Goal: Task Accomplishment & Management: Complete application form

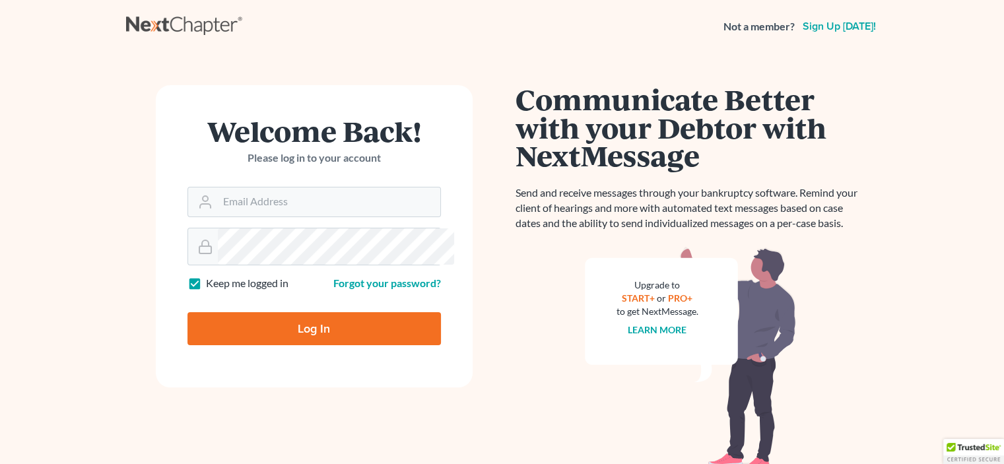
scroll to position [154, 0]
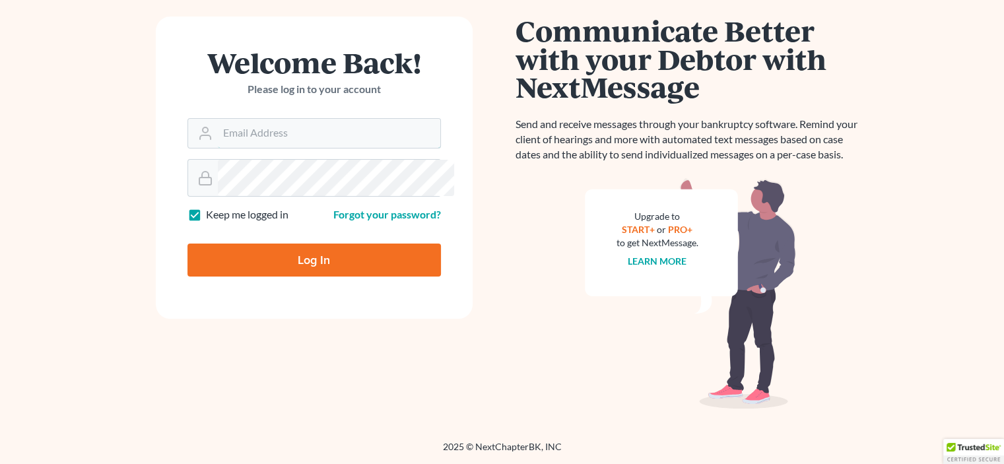
type input "[EMAIL_ADDRESS][DOMAIN_NAME]"
click at [322, 262] on input "Log In" at bounding box center [313, 260] width 253 height 33
type input "Thinking..."
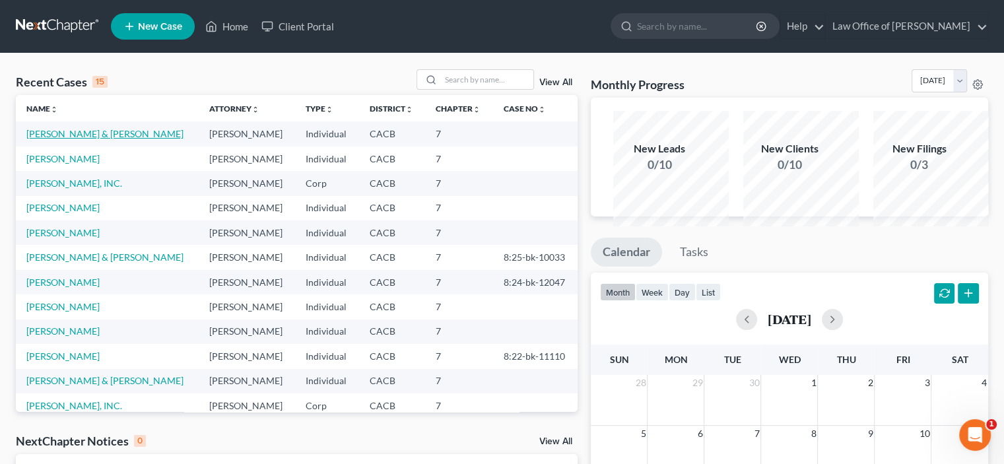
click at [66, 139] on link "Ross, John & Jessica" at bounding box center [104, 133] width 157 height 11
select select "10"
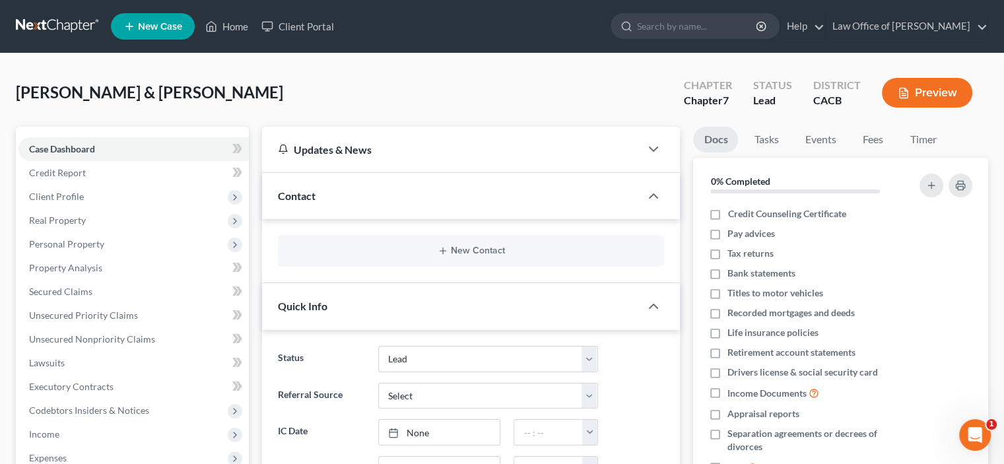
scroll to position [154, 0]
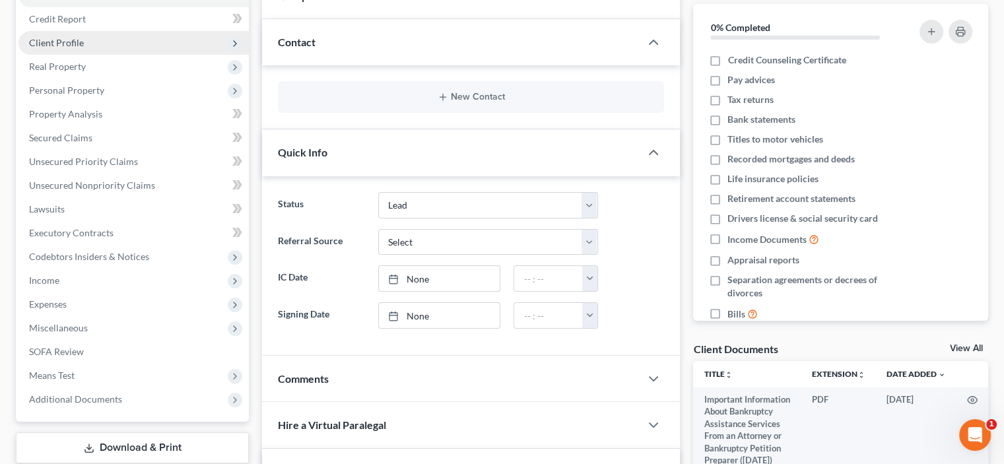
click at [61, 48] on span "Client Profile" at bounding box center [56, 42] width 55 height 11
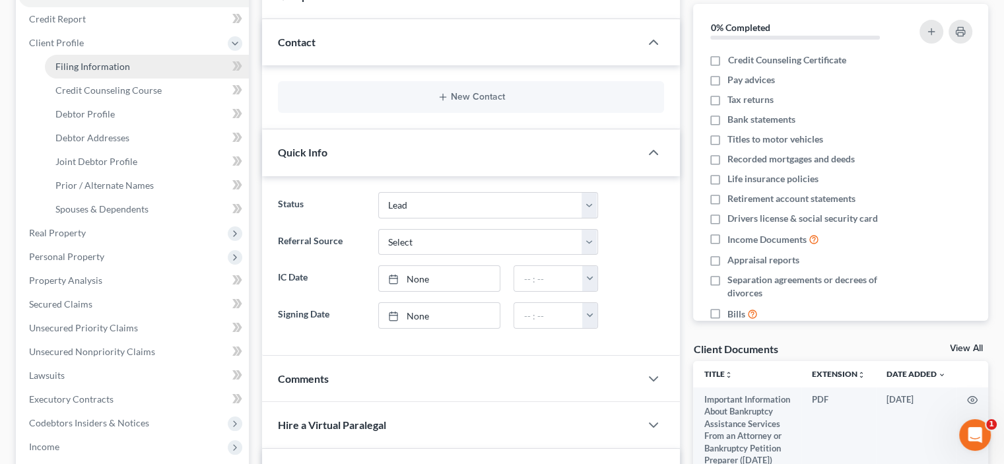
click at [81, 72] on span "Filing Information" at bounding box center [92, 66] width 75 height 11
select select "1"
select select "0"
select select "4"
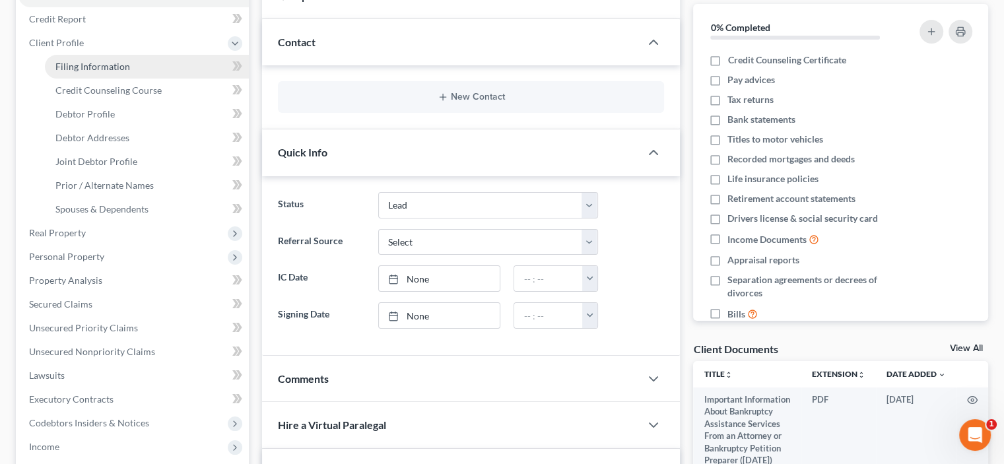
select select "0"
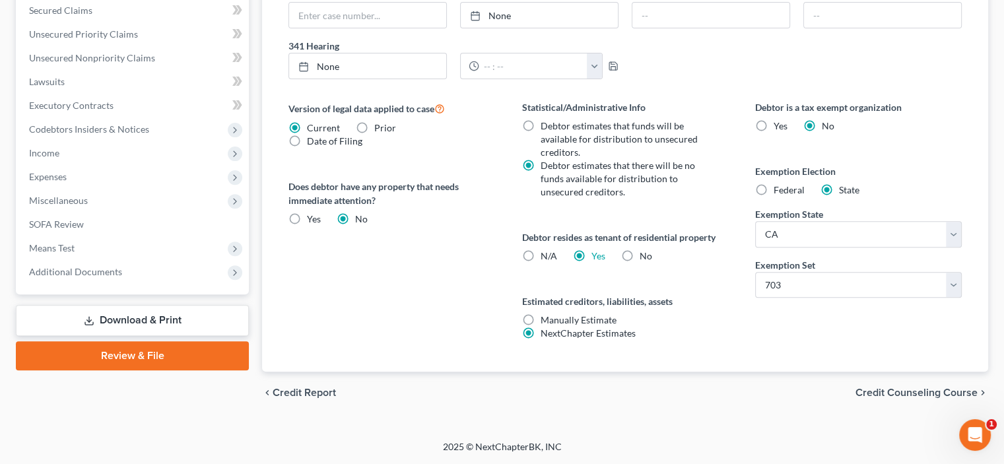
scroll to position [758, 0]
click at [863, 387] on span "Credit Counseling Course" at bounding box center [916, 392] width 122 height 11
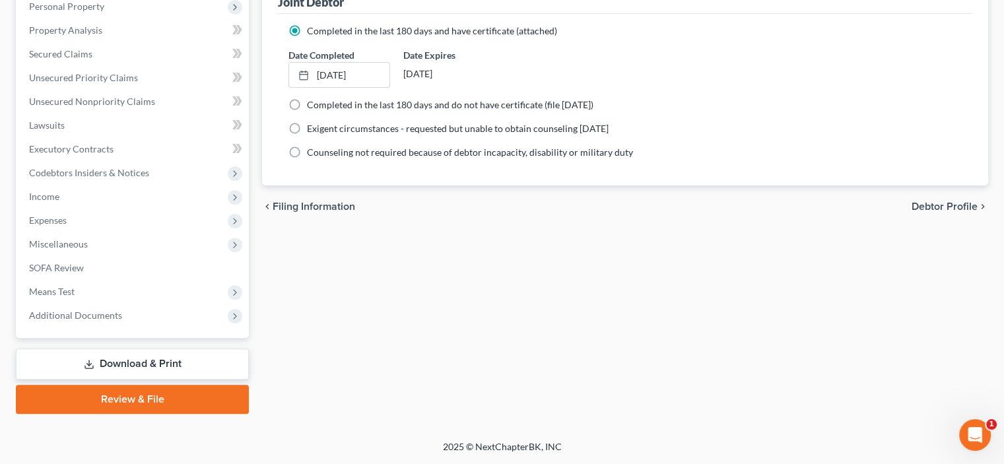
scroll to position [616, 0]
click at [916, 201] on span "Debtor Profile" at bounding box center [944, 206] width 66 height 11
select select "1"
select select "2"
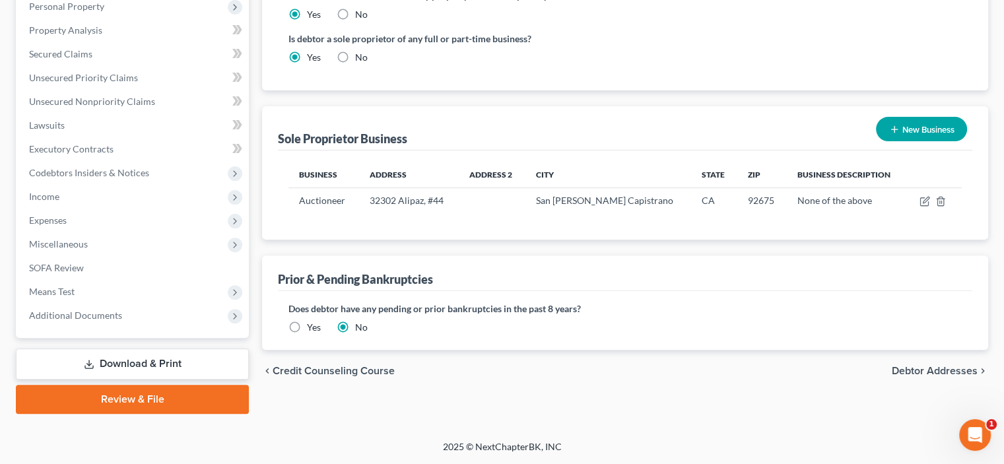
scroll to position [616, 0]
click at [892, 376] on span "Debtor Addresses" at bounding box center [935, 371] width 86 height 11
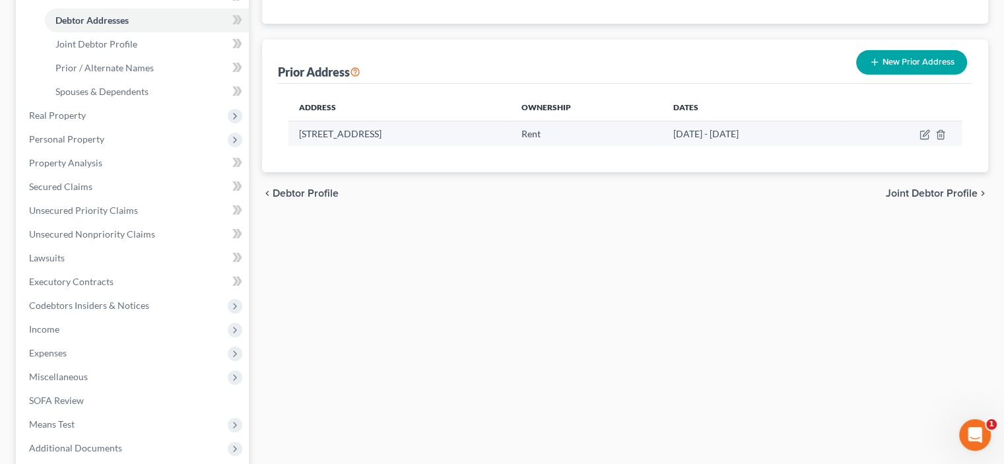
scroll to position [308, 0]
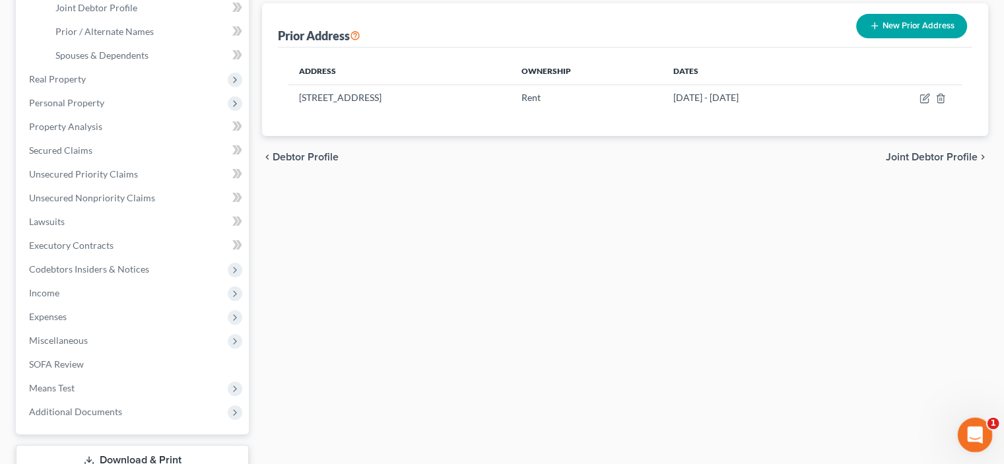
click at [969, 433] on icon "Open Intercom Messenger" at bounding box center [973, 433] width 22 height 22
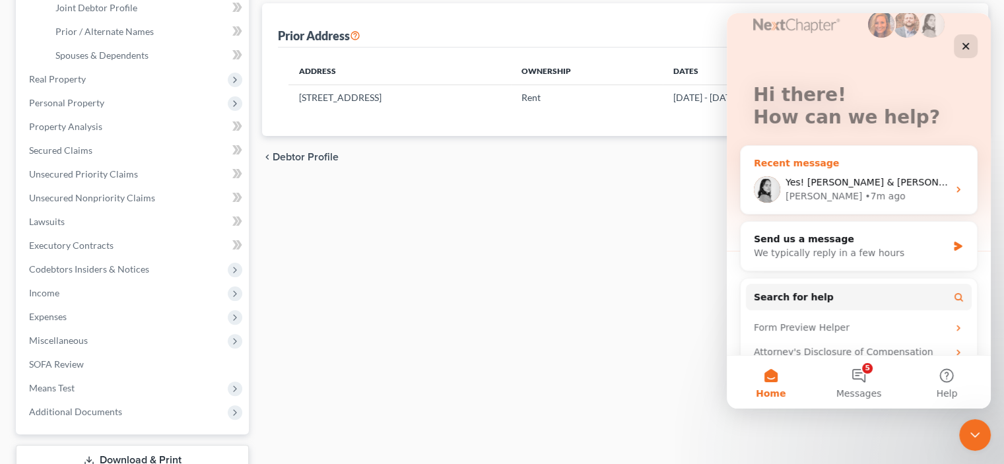
scroll to position [0, 0]
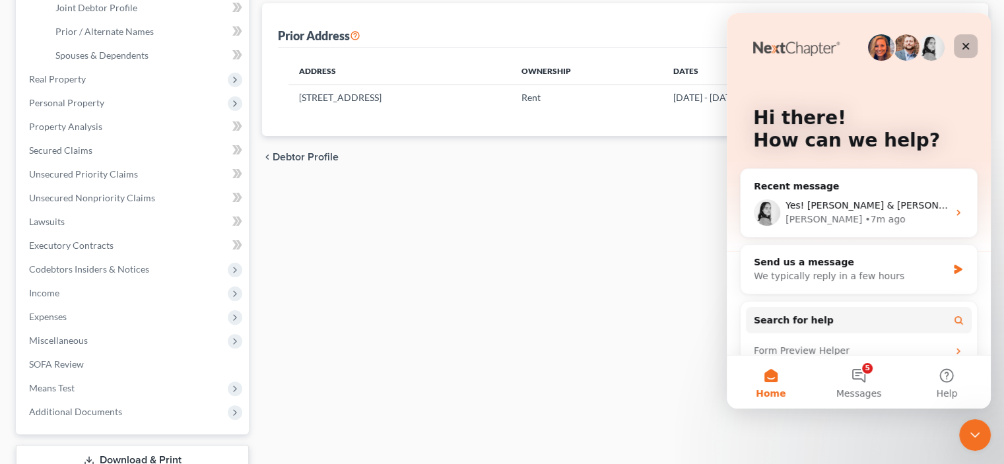
click at [971, 52] on div "Close" at bounding box center [966, 46] width 24 height 24
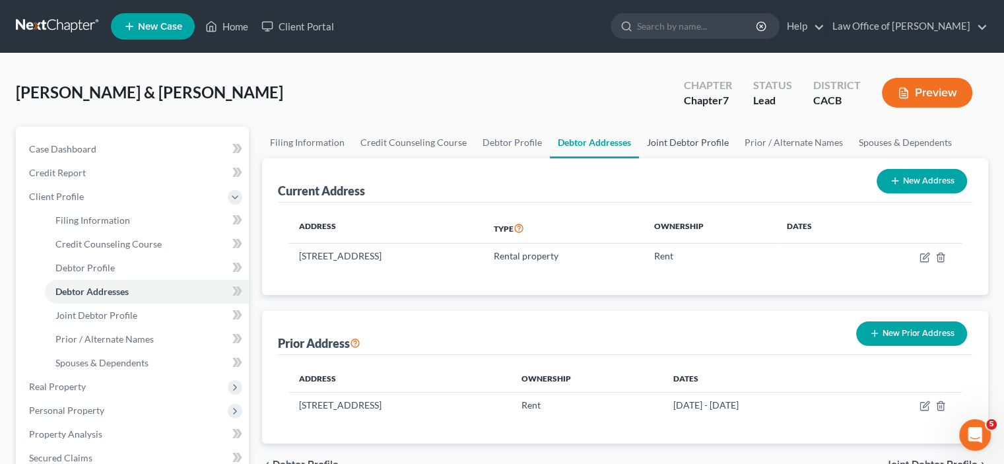
click at [737, 158] on link "Joint Debtor Profile" at bounding box center [688, 143] width 98 height 32
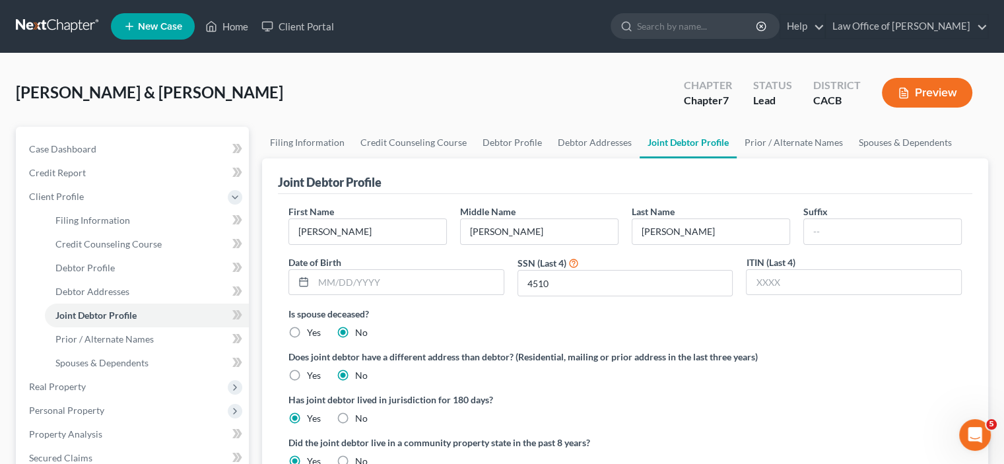
click at [902, 108] on button "Preview" at bounding box center [927, 93] width 90 height 30
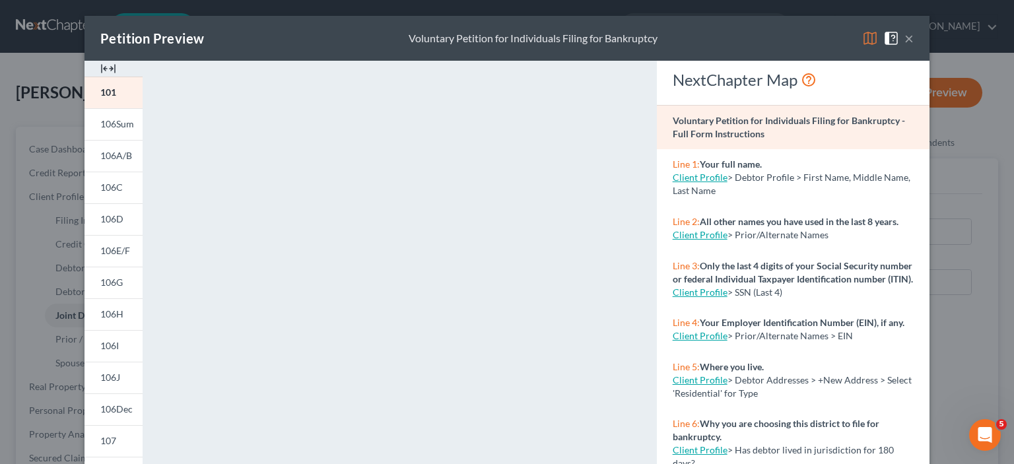
click at [913, 46] on button "×" at bounding box center [908, 38] width 9 height 16
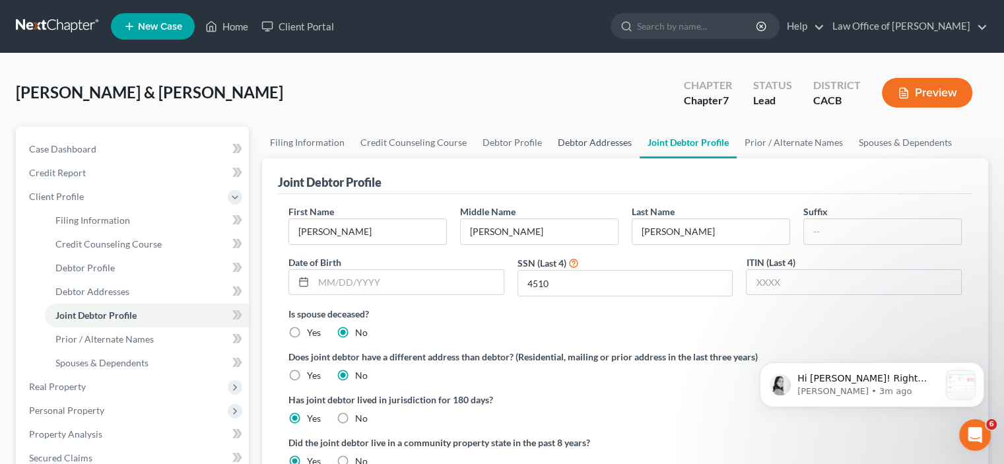
click at [640, 158] on link "Debtor Addresses" at bounding box center [595, 143] width 90 height 32
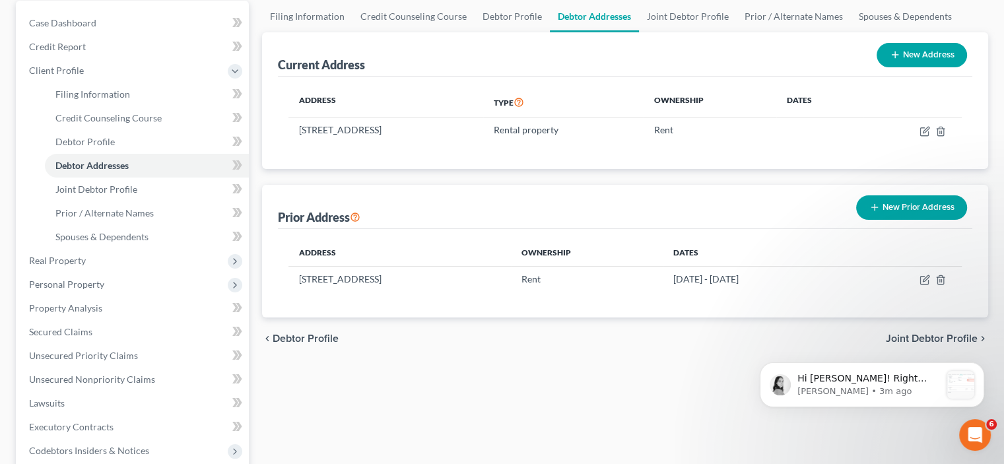
scroll to position [154, 0]
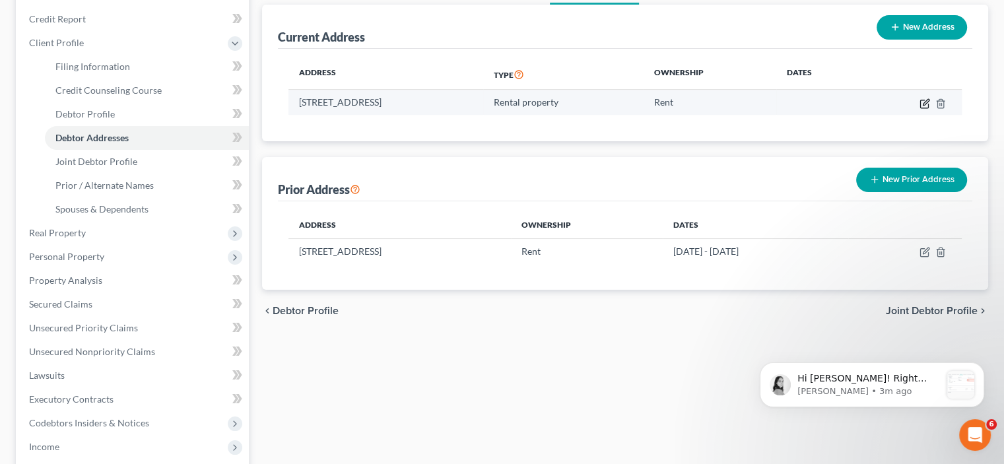
click at [919, 109] on icon "button" at bounding box center [924, 103] width 11 height 11
select select "4"
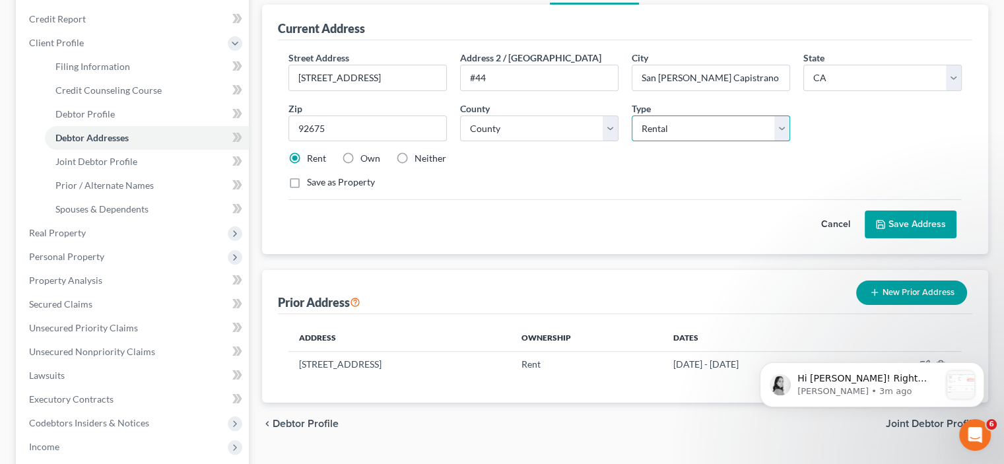
drag, startPoint x: 774, startPoint y: 233, endPoint x: 781, endPoint y: 233, distance: 7.9
click at [775, 142] on select "Select Residential Mailing Rental Business" at bounding box center [711, 128] width 158 height 26
select select "0"
click at [632, 142] on select "Select Residential Mailing Rental Business" at bounding box center [711, 128] width 158 height 26
click at [855, 379] on span "Hi William! Right now, you do not have a residential address entered for your d…" at bounding box center [868, 457] width 143 height 168
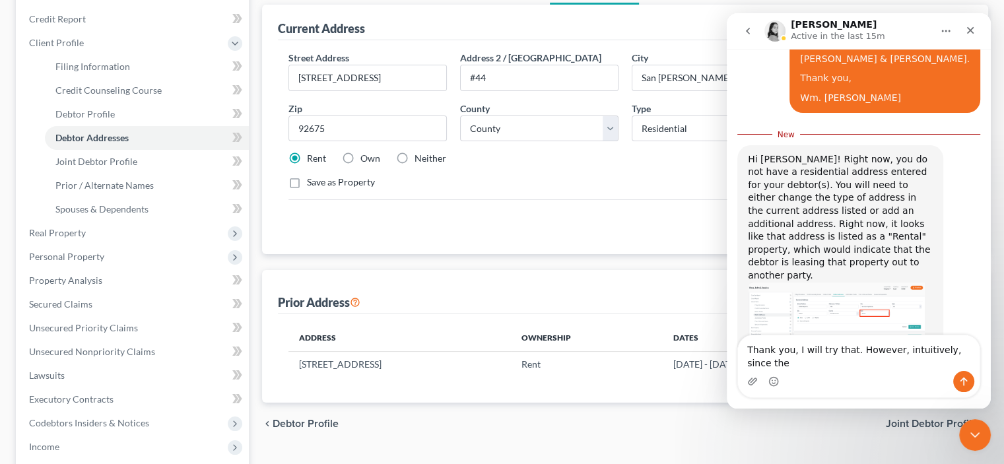
scroll to position [599, 0]
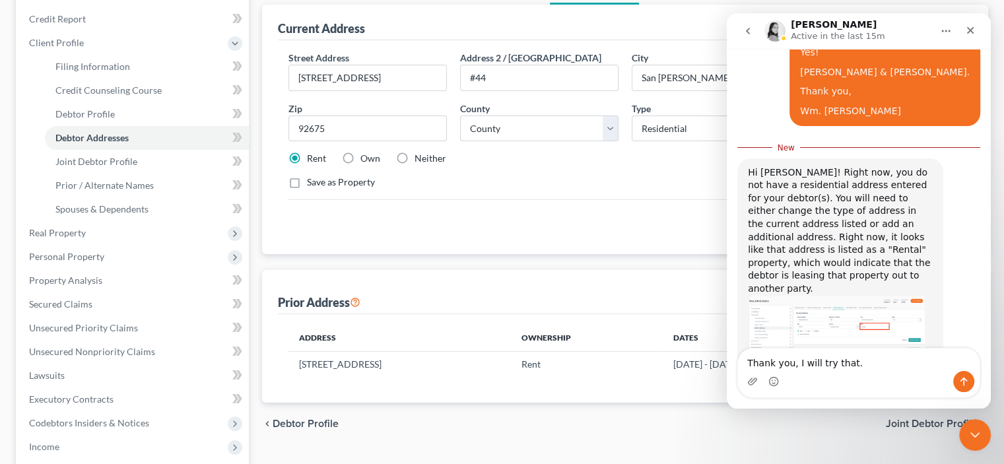
type textarea "Thank you, I will try that."
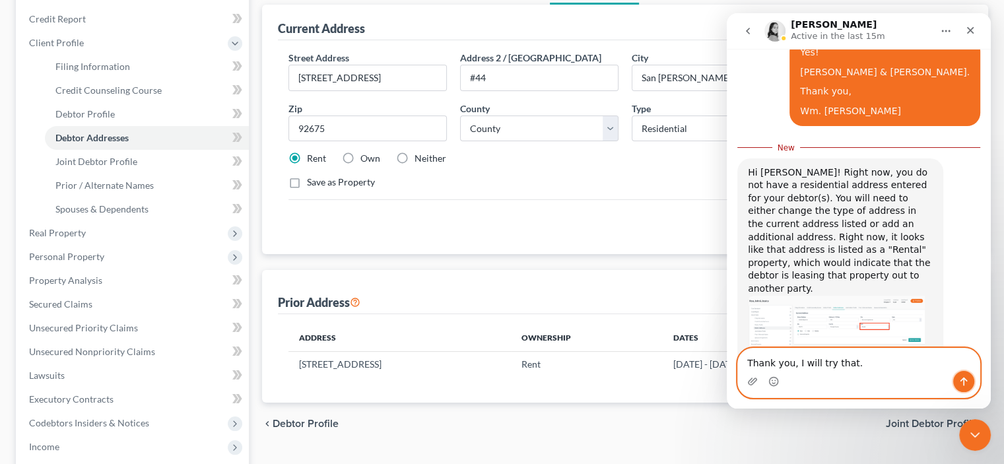
click at [964, 381] on icon "Send a message…" at bounding box center [963, 382] width 7 height 9
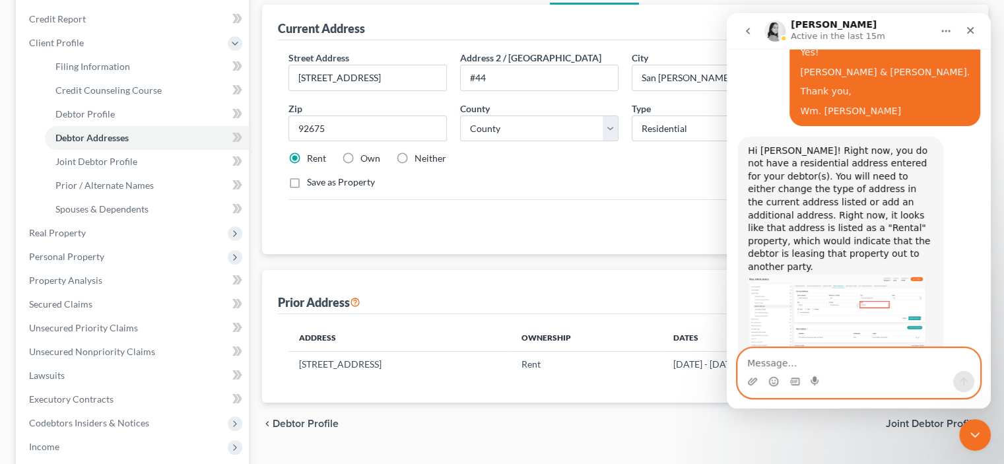
scroll to position [1, 0]
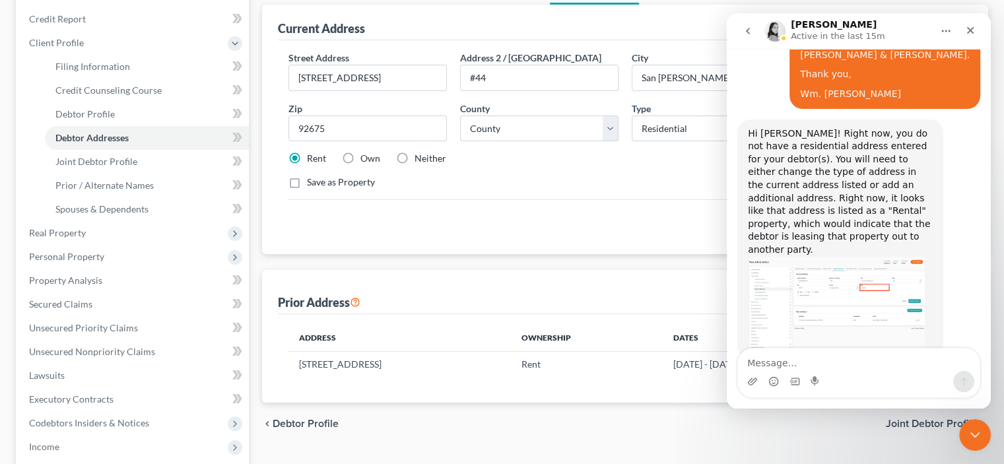
click at [545, 238] on div "Cancel Save Address" at bounding box center [624, 218] width 673 height 39
click at [943, 31] on icon "Home" at bounding box center [945, 31] width 11 height 11
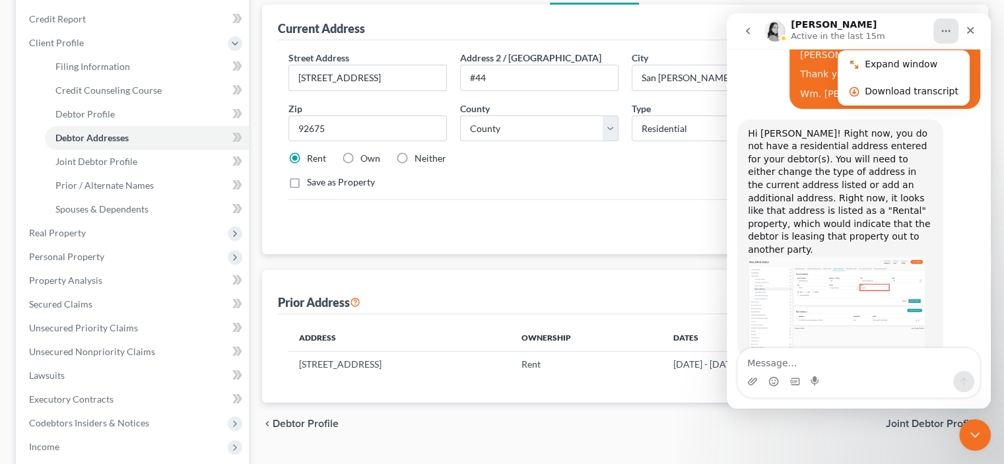
click at [943, 31] on icon "Home" at bounding box center [945, 31] width 11 height 11
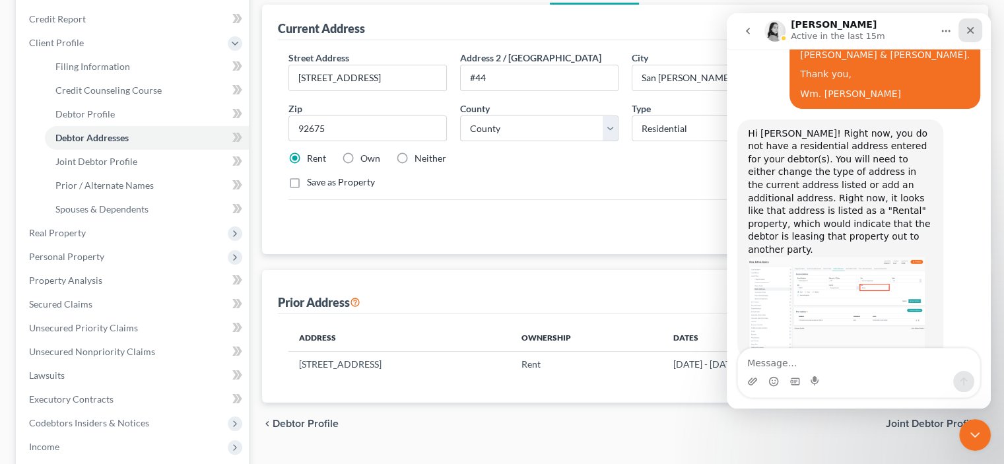
click at [975, 26] on div "Close" at bounding box center [970, 30] width 24 height 24
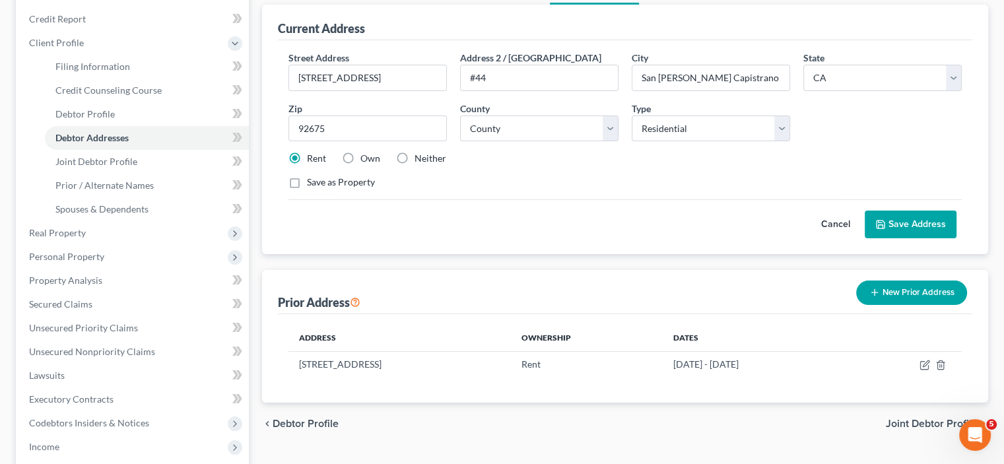
click at [865, 238] on button "Save Address" at bounding box center [911, 225] width 92 height 28
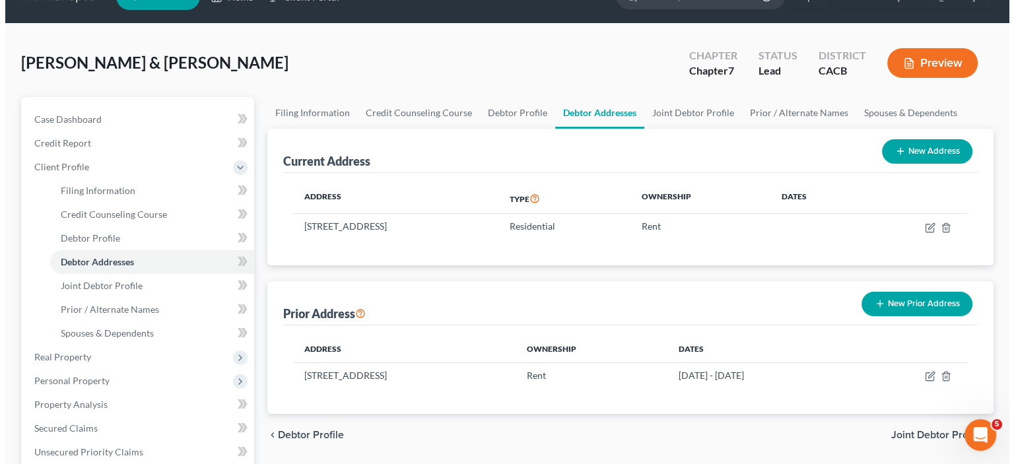
scroll to position [0, 0]
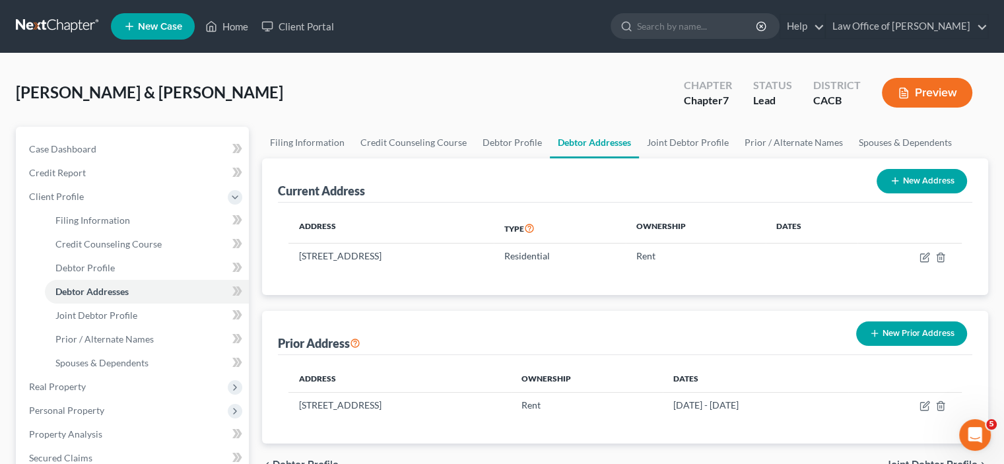
click at [908, 108] on button "Preview" at bounding box center [927, 93] width 90 height 30
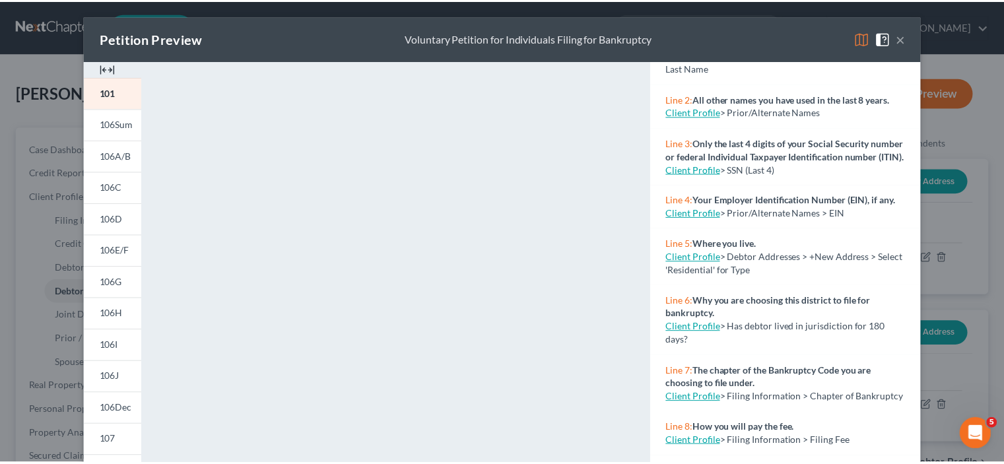
scroll to position [154, 0]
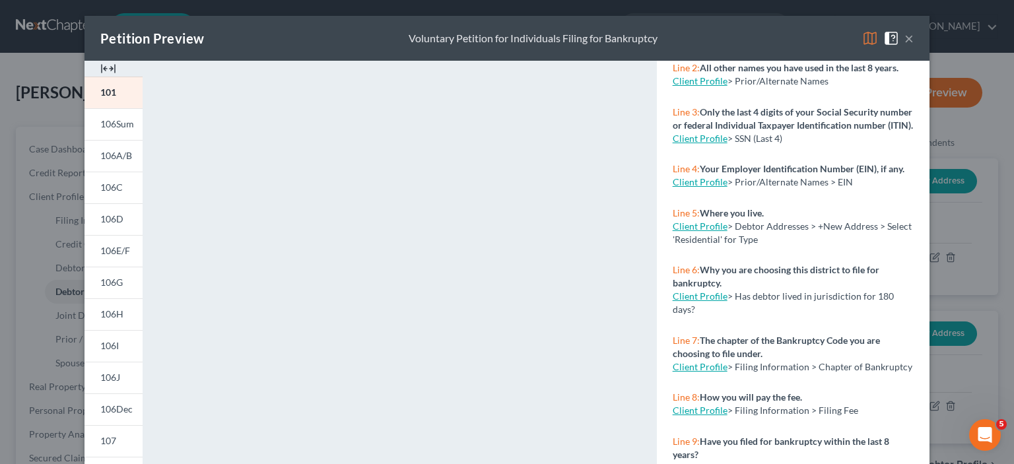
click at [704, 187] on link "Client Profile" at bounding box center [700, 181] width 55 height 11
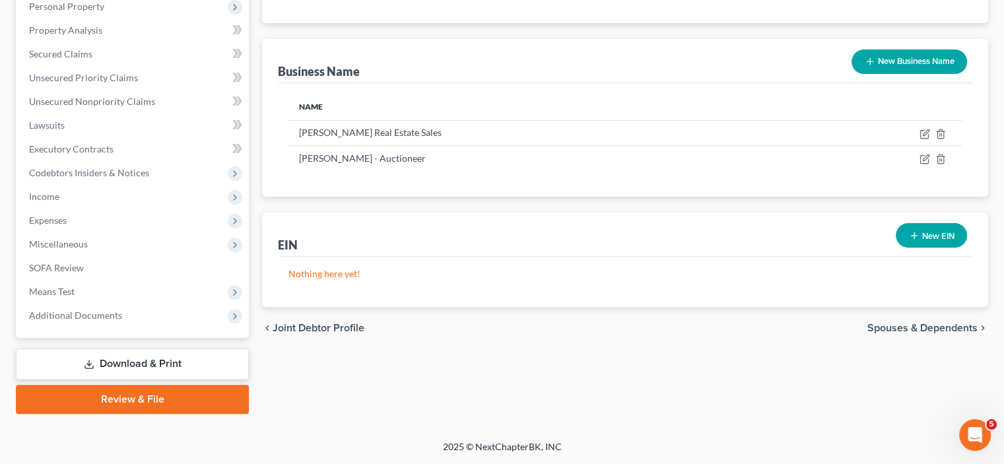
scroll to position [462, 0]
click at [919, 139] on icon "button" at bounding box center [924, 134] width 11 height 11
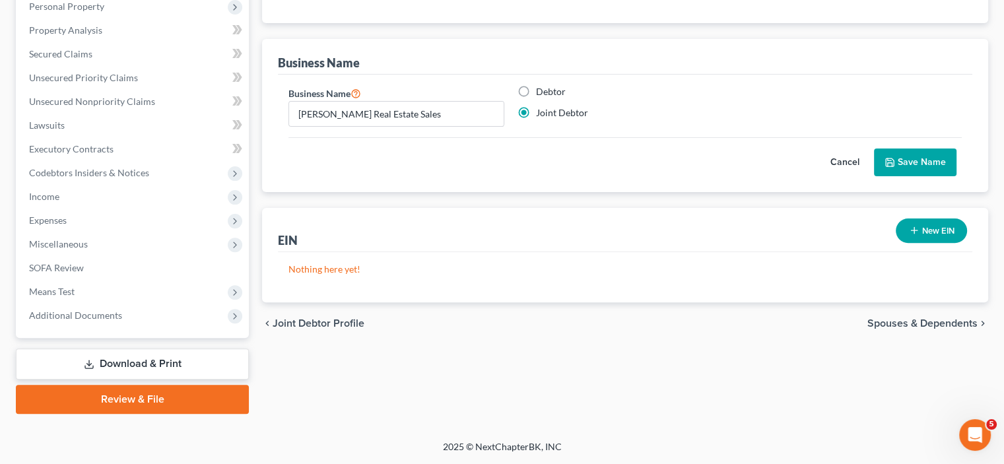
click at [874, 176] on button "Save Name" at bounding box center [915, 162] width 82 height 28
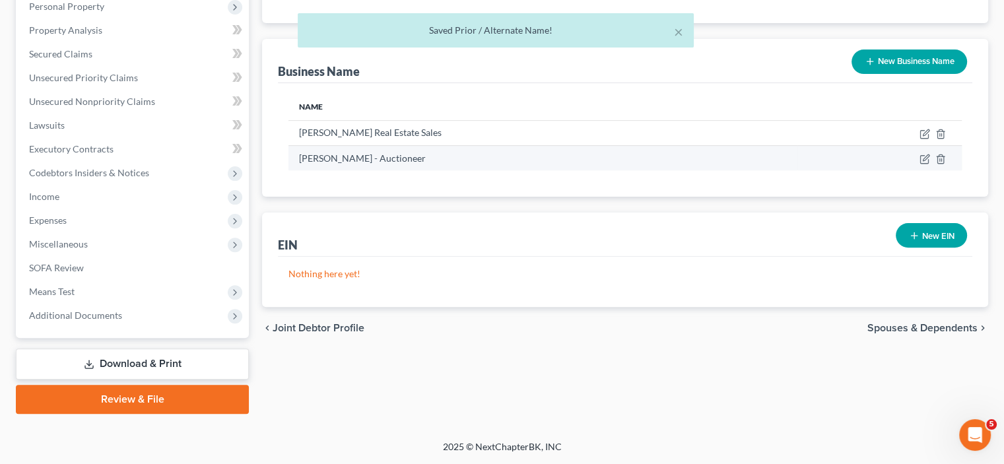
click at [428, 170] on td "John R. Ross - Auctioneer" at bounding box center [542, 157] width 509 height 25
click at [919, 164] on icon "button" at bounding box center [924, 159] width 11 height 11
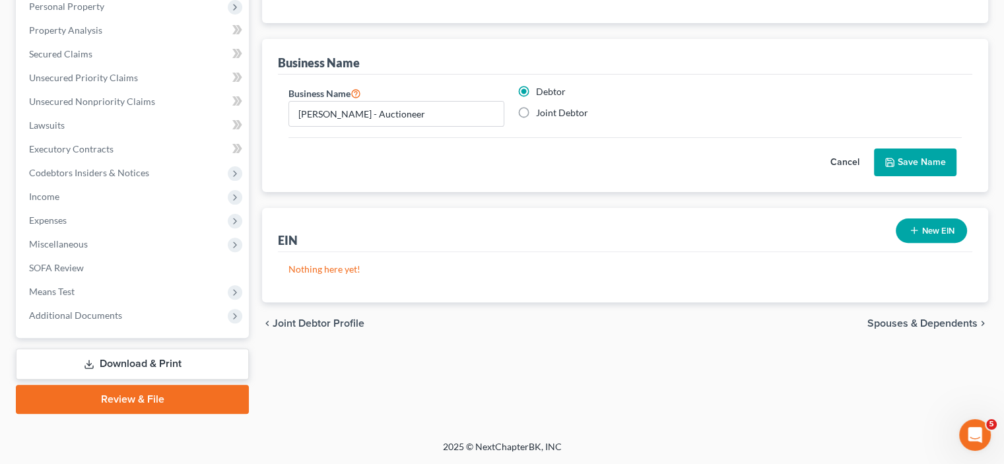
click at [884, 176] on button "Save Name" at bounding box center [915, 162] width 82 height 28
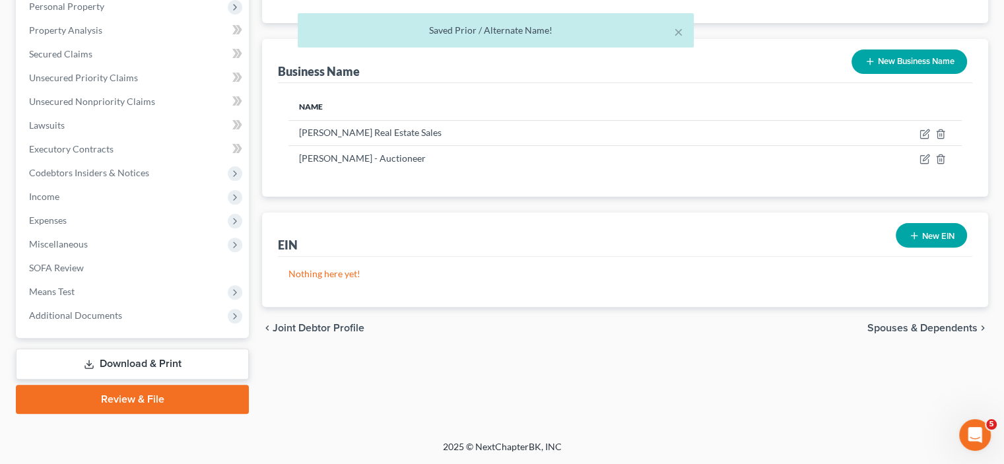
scroll to position [616, 0]
click at [909, 230] on icon "button" at bounding box center [914, 235] width 11 height 11
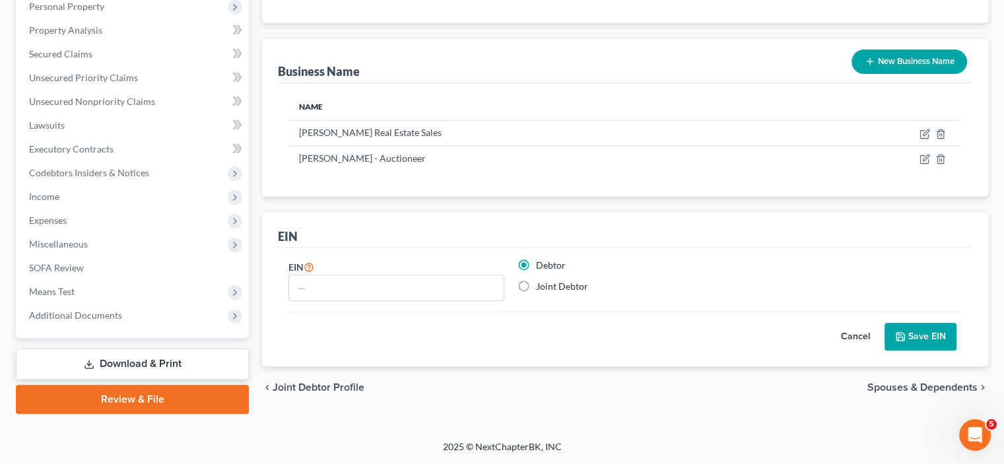
click at [873, 393] on span "Spouses & Dependents" at bounding box center [922, 387] width 110 height 11
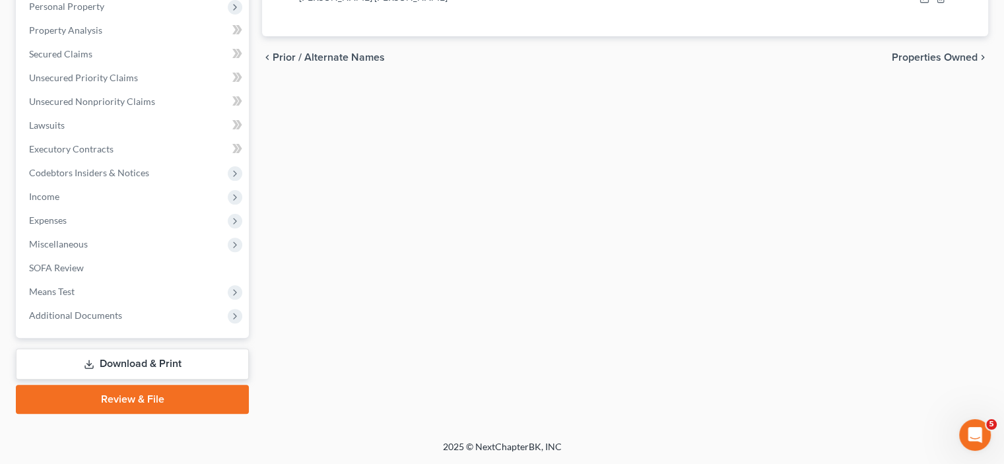
scroll to position [462, 0]
click at [892, 63] on span "Properties Owned" at bounding box center [935, 57] width 86 height 11
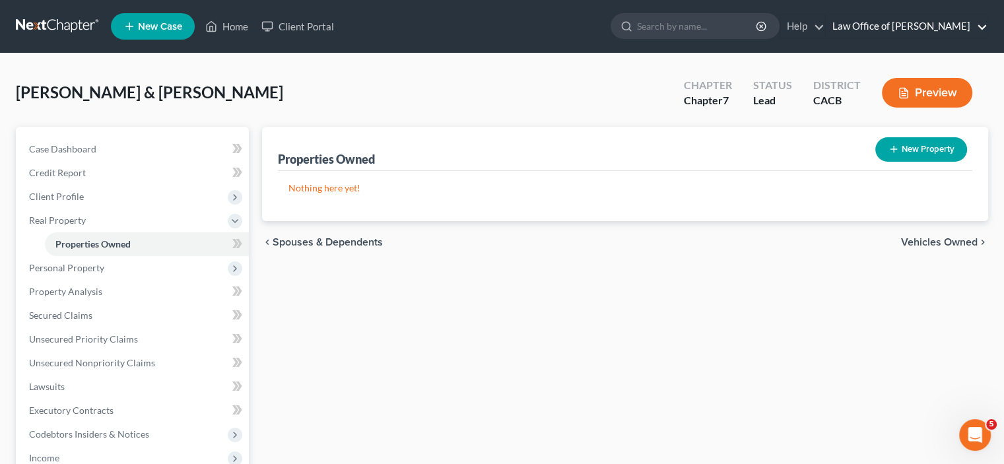
click at [887, 32] on link "Law Office of William E. Krall, Jr." at bounding box center [907, 27] width 162 height 24
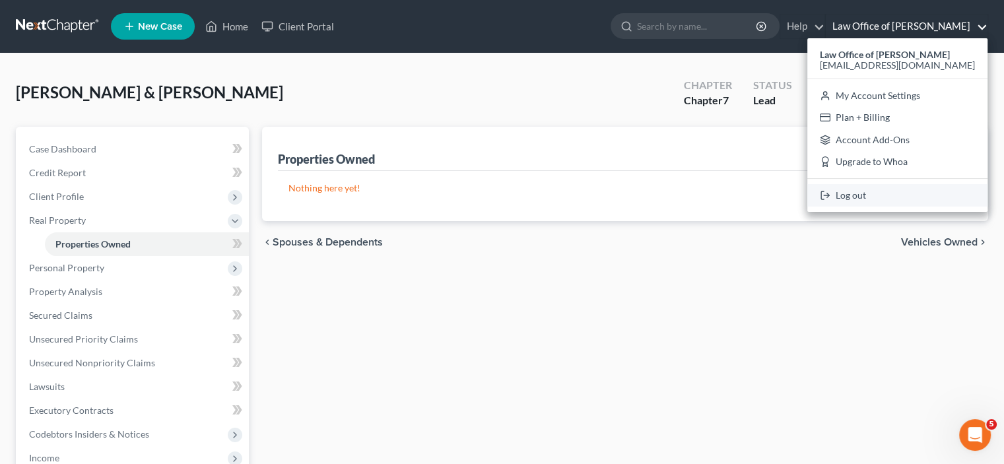
click at [837, 207] on link "Log out" at bounding box center [897, 195] width 180 height 22
